Goal: Task Accomplishment & Management: Manage account settings

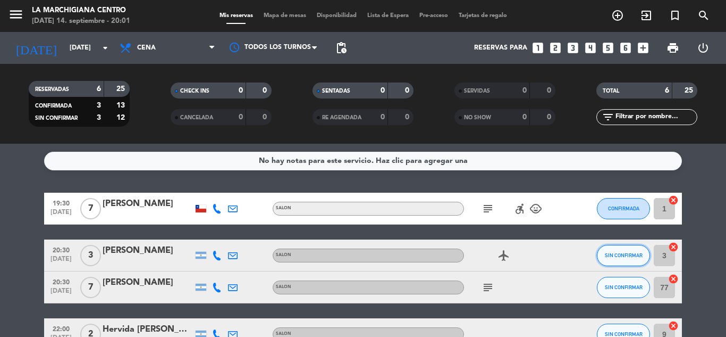
click at [606, 255] on span "SIN CONFIRMAR" at bounding box center [624, 255] width 38 height 6
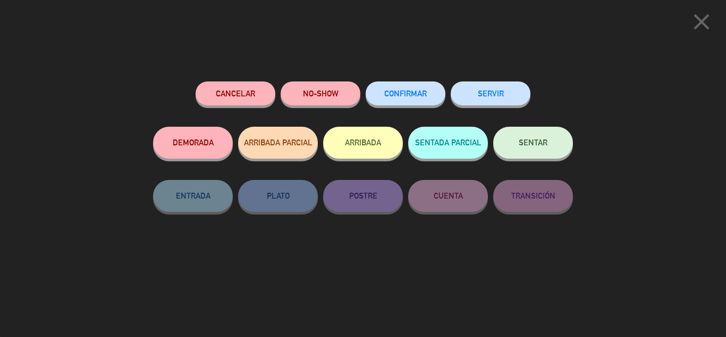
click at [424, 106] on div "CONFIRMAR" at bounding box center [406, 103] width 80 height 45
click at [419, 99] on button "CONFIRMAR" at bounding box center [406, 93] width 80 height 24
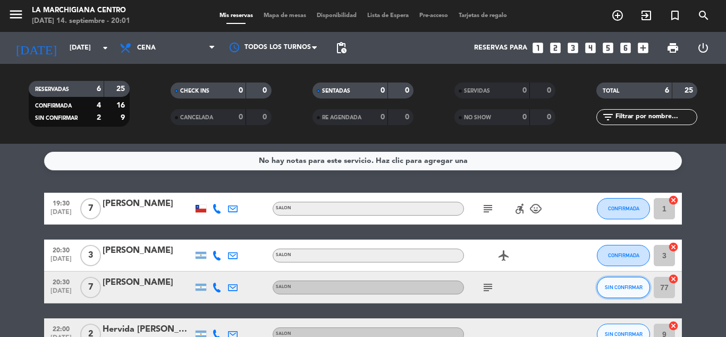
click at [618, 291] on button "SIN CONFIRMAR" at bounding box center [623, 286] width 53 height 21
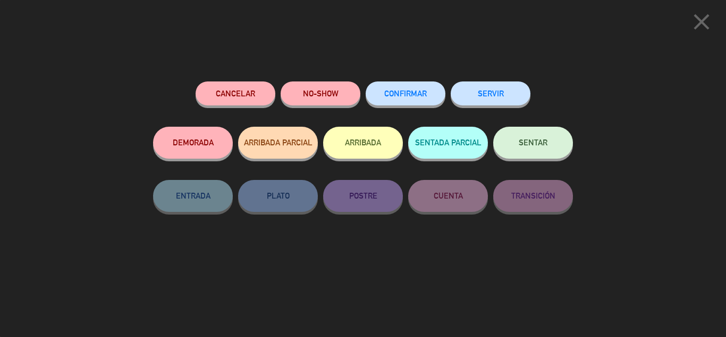
click at [439, 102] on button "CONFIRMAR" at bounding box center [406, 93] width 80 height 24
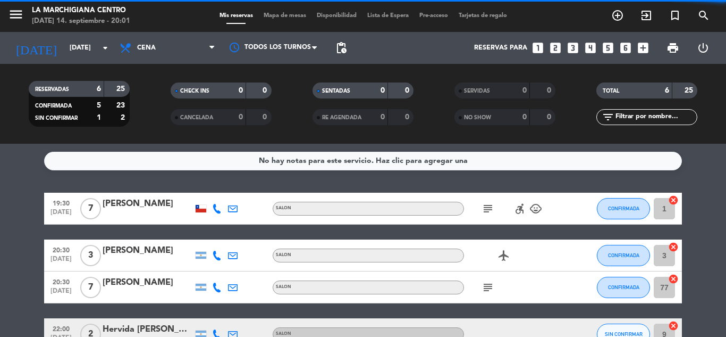
click at [479, 285] on div "subject" at bounding box center [512, 286] width 96 height 31
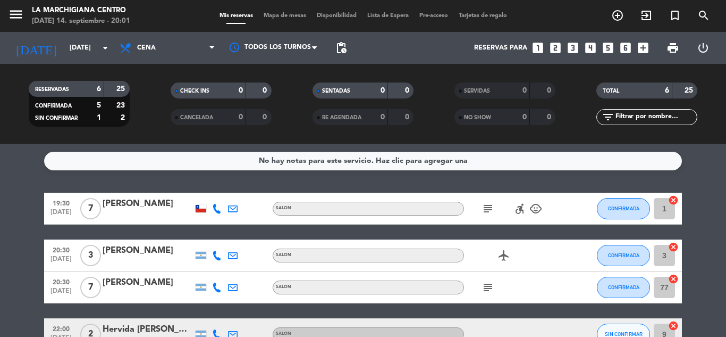
click at [483, 285] on icon "subject" at bounding box center [488, 287] width 13 height 13
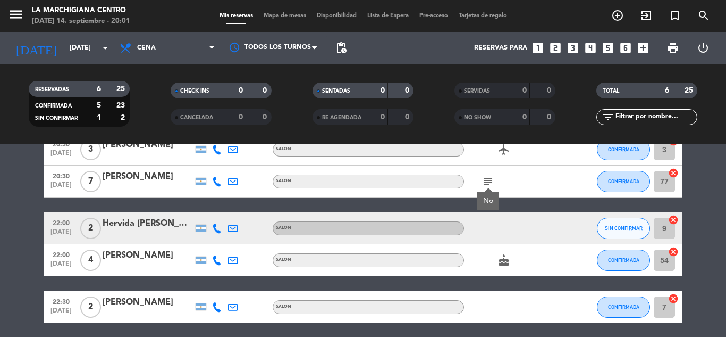
scroll to position [106, 0]
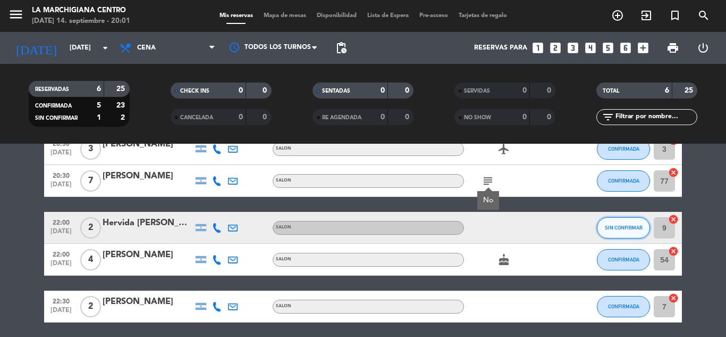
click at [607, 223] on button "SIN CONFIRMAR" at bounding box center [623, 227] width 53 height 21
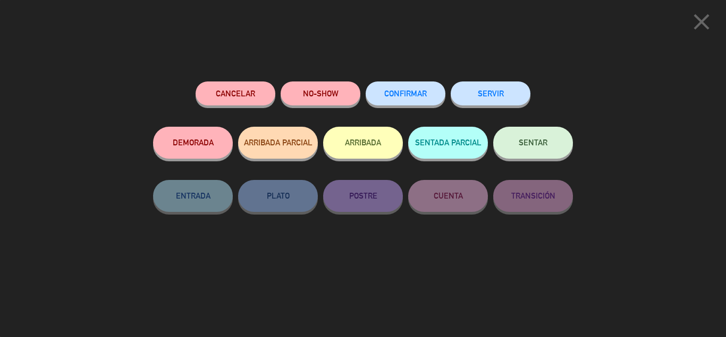
click at [404, 104] on button "CONFIRMAR" at bounding box center [406, 93] width 80 height 24
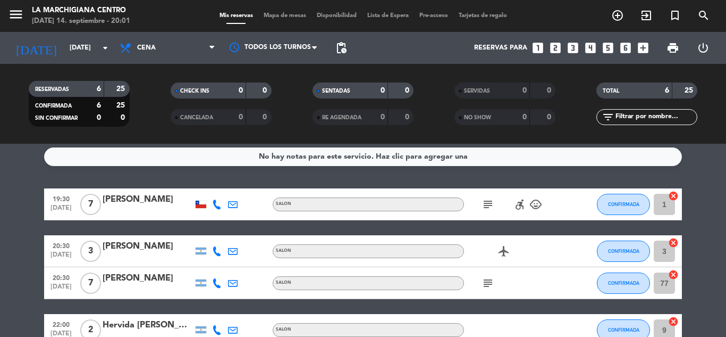
scroll to position [0, 0]
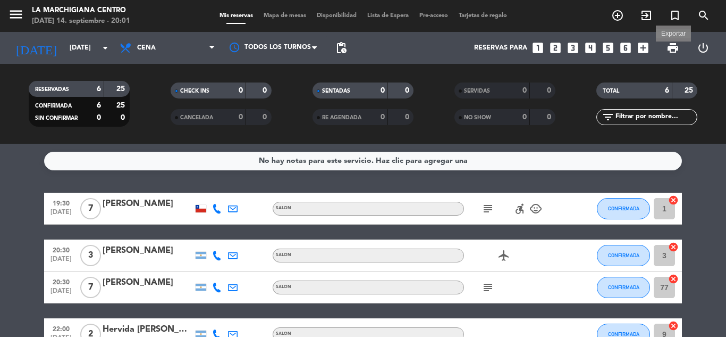
click at [668, 46] on span "print" at bounding box center [673, 47] width 13 height 13
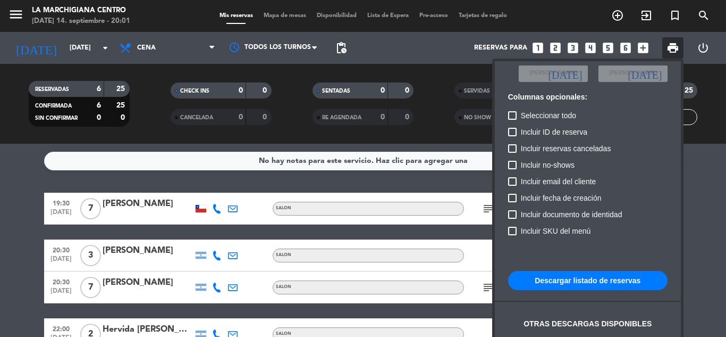
scroll to position [65, 0]
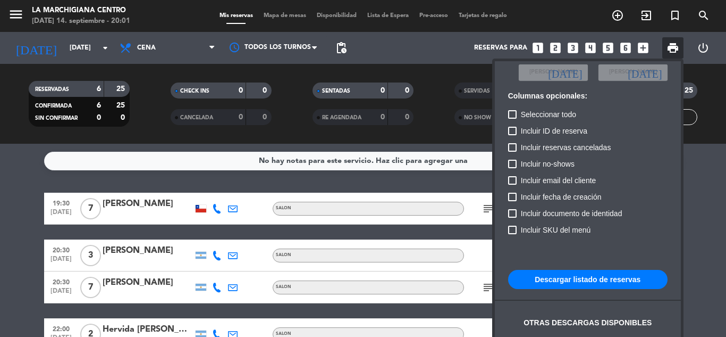
click at [554, 285] on button "Descargar listado de reservas" at bounding box center [587, 279] width 159 height 19
click at [373, 231] on div at bounding box center [363, 168] width 726 height 337
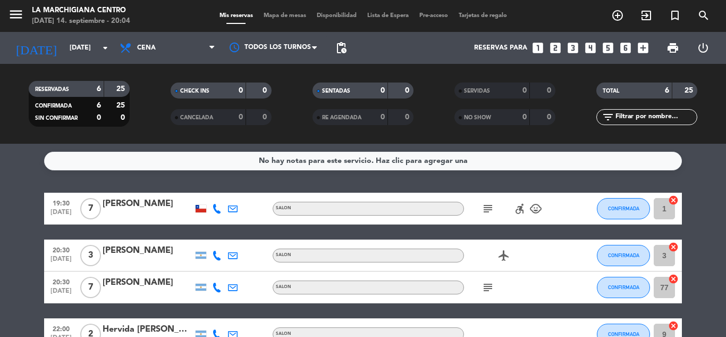
click at [486, 213] on icon "subject" at bounding box center [488, 208] width 13 height 13
click at [480, 180] on div "No hay notas para este servicio. Haz clic para agregar una 19:30 [DATE] 7 [PERS…" at bounding box center [363, 240] width 726 height 193
click at [113, 39] on input "[DATE]" at bounding box center [109, 48] width 90 height 18
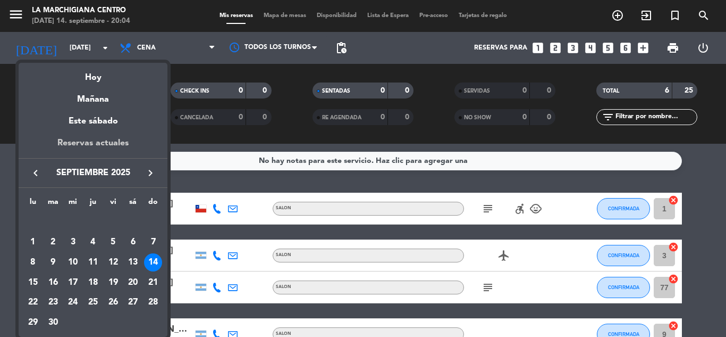
click at [104, 143] on div "Reservas actuales" at bounding box center [93, 147] width 149 height 22
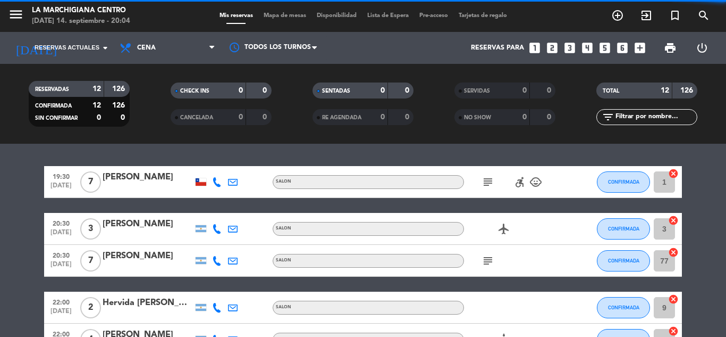
click at [204, 55] on span "Cena" at bounding box center [167, 47] width 106 height 23
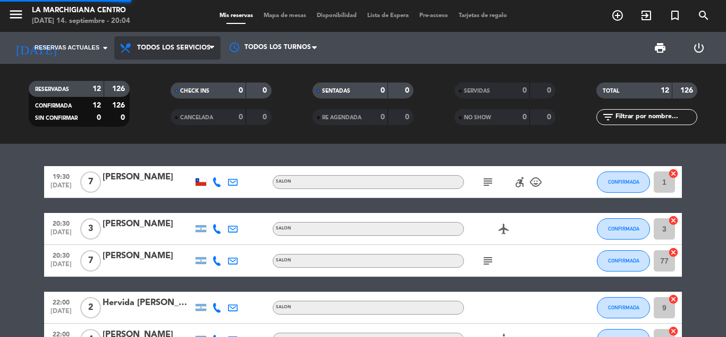
click at [212, 75] on div "menu La Marchigiana Centro [DATE] 14. septiembre - 20:04 Mis reservas Mapa de m…" at bounding box center [363, 72] width 726 height 144
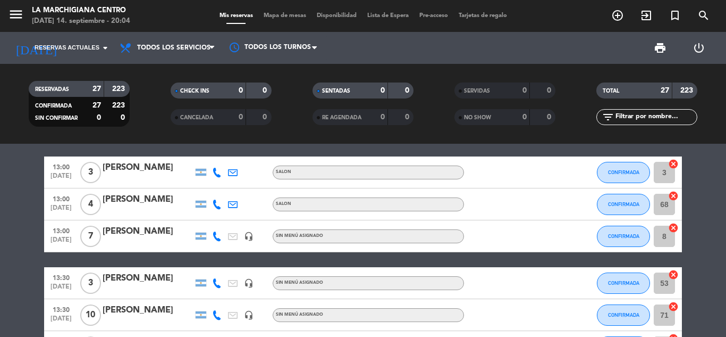
scroll to position [0, 0]
